Goal: Information Seeking & Learning: Learn about a topic

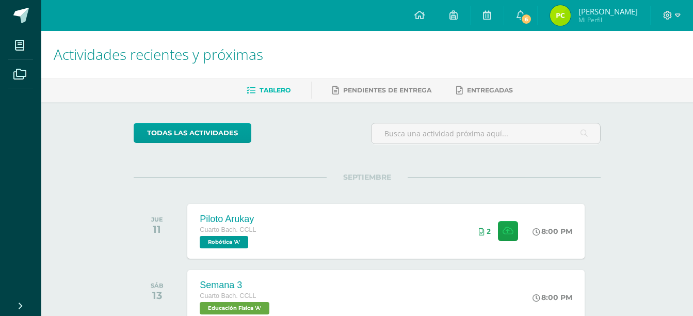
scroll to position [276, 0]
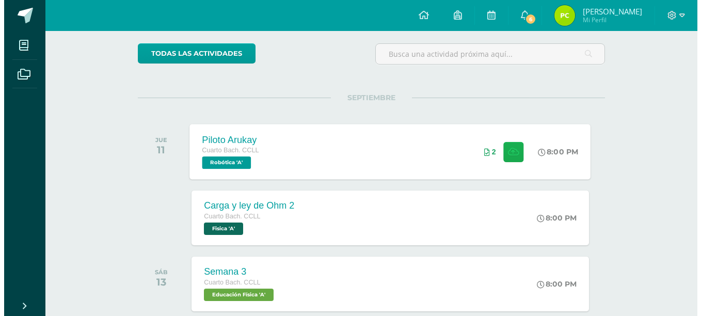
scroll to position [96, 0]
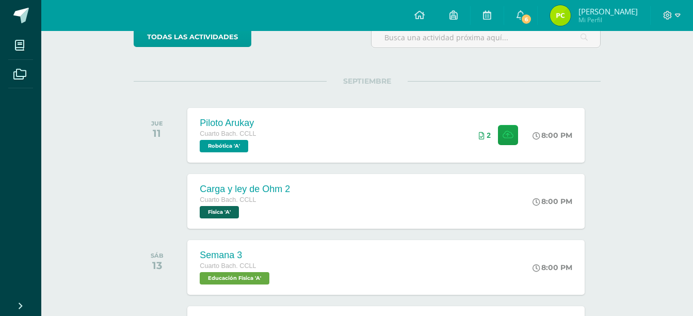
click at [405, 231] on div "SEPTIEMBRE JUE 11 Piloto Arukay Cuarto [PERSON_NAME]. CCLL Robótica 'A' 8:00 PM…" at bounding box center [367, 287] width 467 height 413
click at [349, 198] on div "Carga y [PERSON_NAME] 2 Cuarto [PERSON_NAME]. CCLL Fisica 'A' 8:00 PM Carga y […" at bounding box center [386, 200] width 401 height 55
click at [293, 196] on div "Carga y ley de Ohm 2 Cuarto Bach. CCLL Fisica 'A'" at bounding box center [244, 200] width 116 height 55
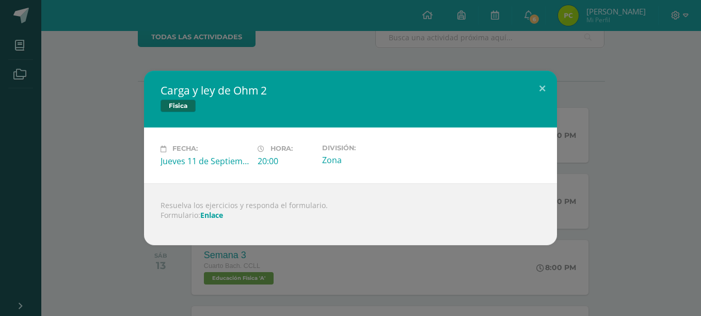
click at [207, 215] on link "Enlace" at bounding box center [211, 215] width 23 height 10
